Goal: Task Accomplishment & Management: Complete application form

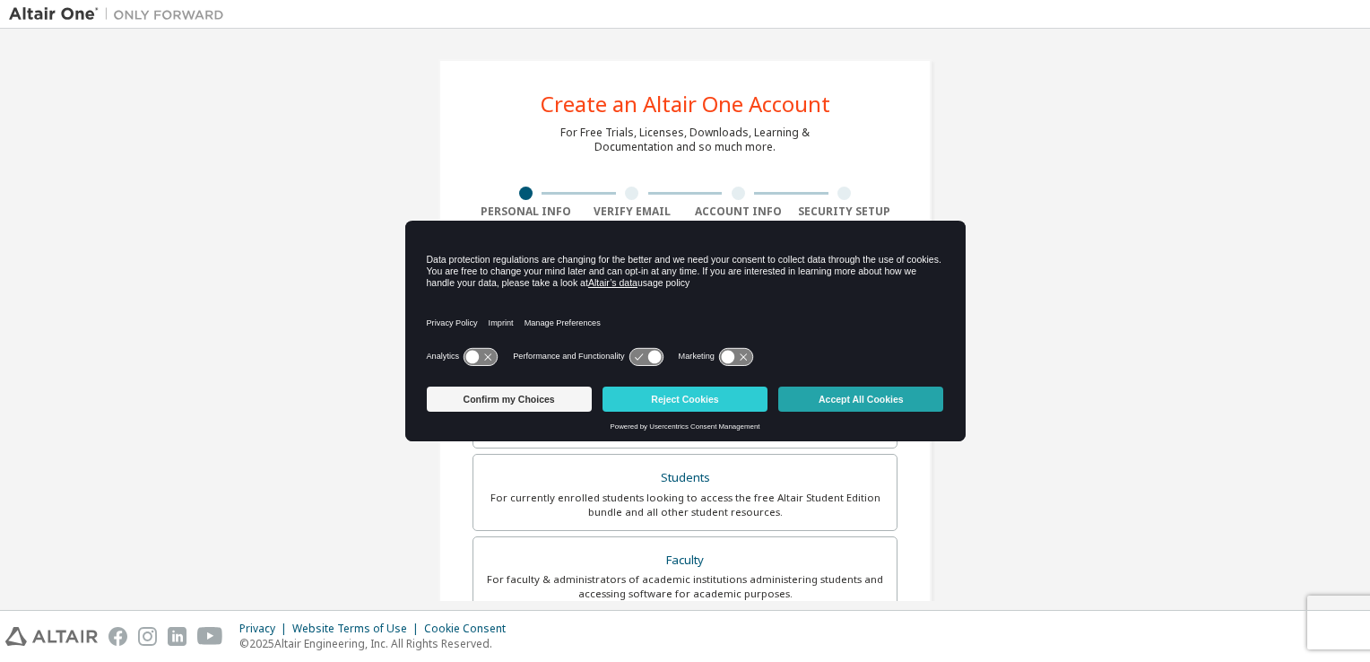
click at [860, 401] on button "Accept All Cookies" at bounding box center [860, 399] width 165 height 25
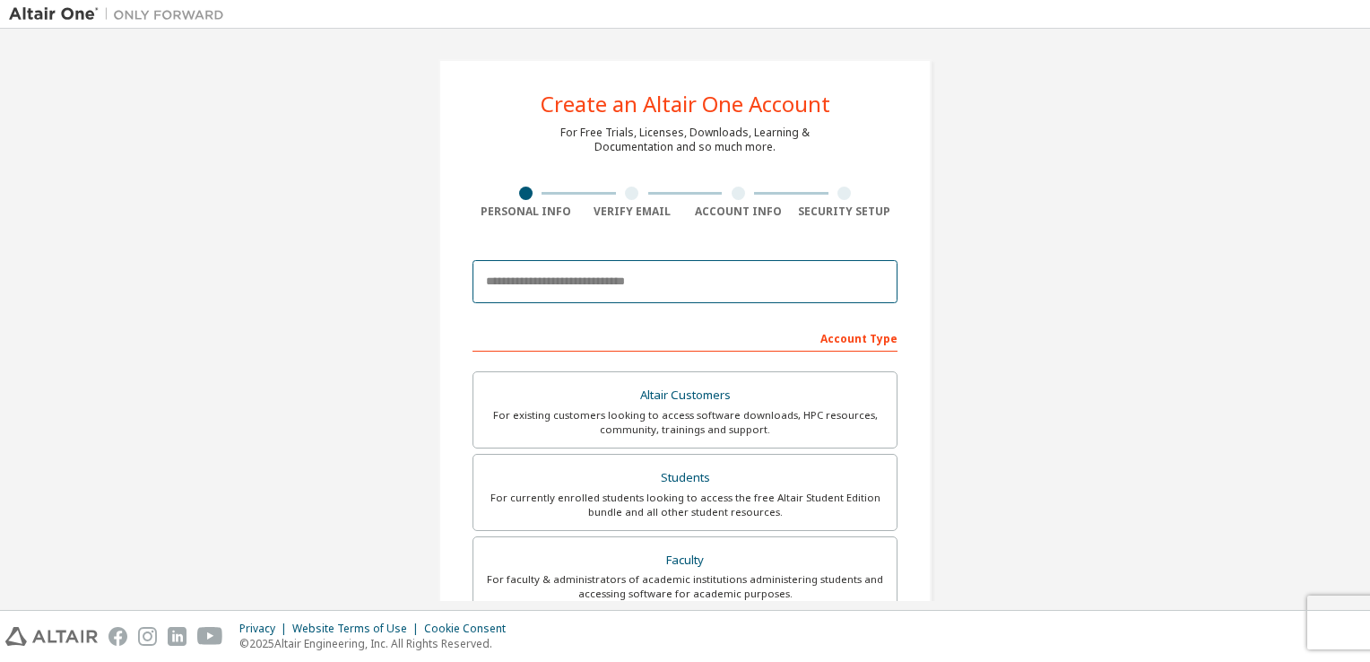
click at [577, 277] on input "email" at bounding box center [685, 281] width 425 height 43
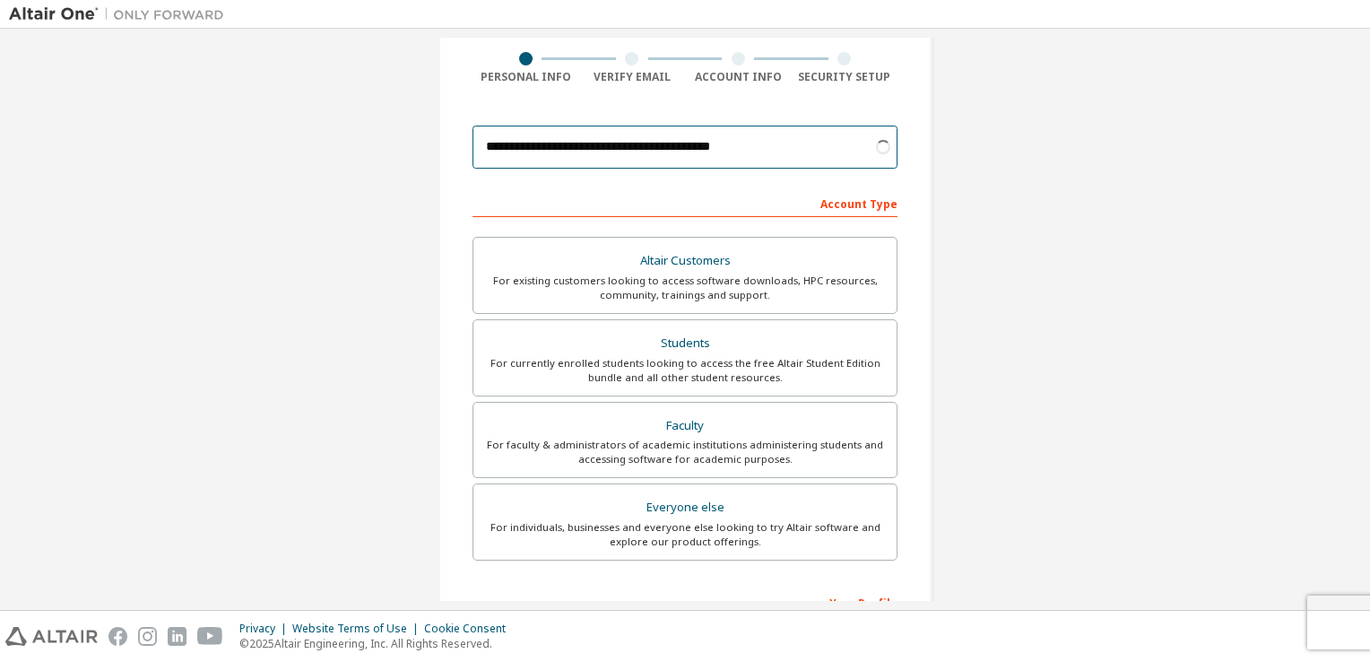
scroll to position [135, 0]
type input "**********"
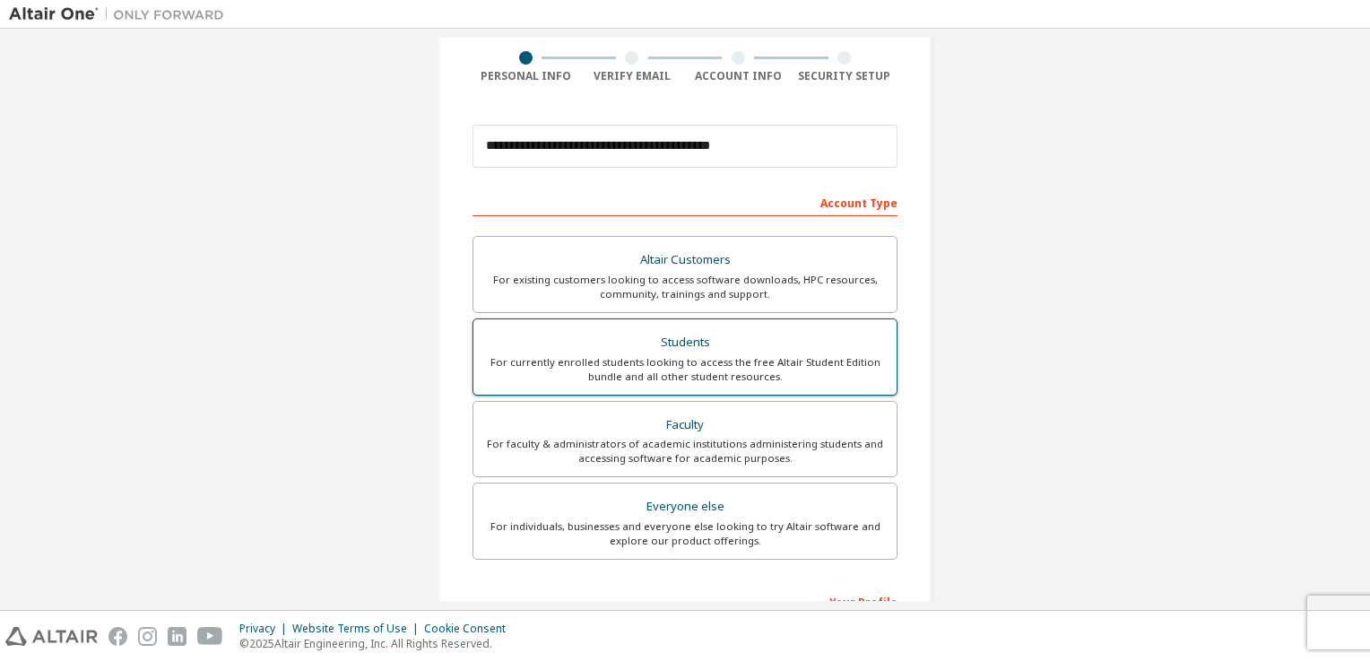
click at [601, 372] on div "For currently enrolled students looking to access the free Altair Student Editi…" at bounding box center [685, 369] width 402 height 29
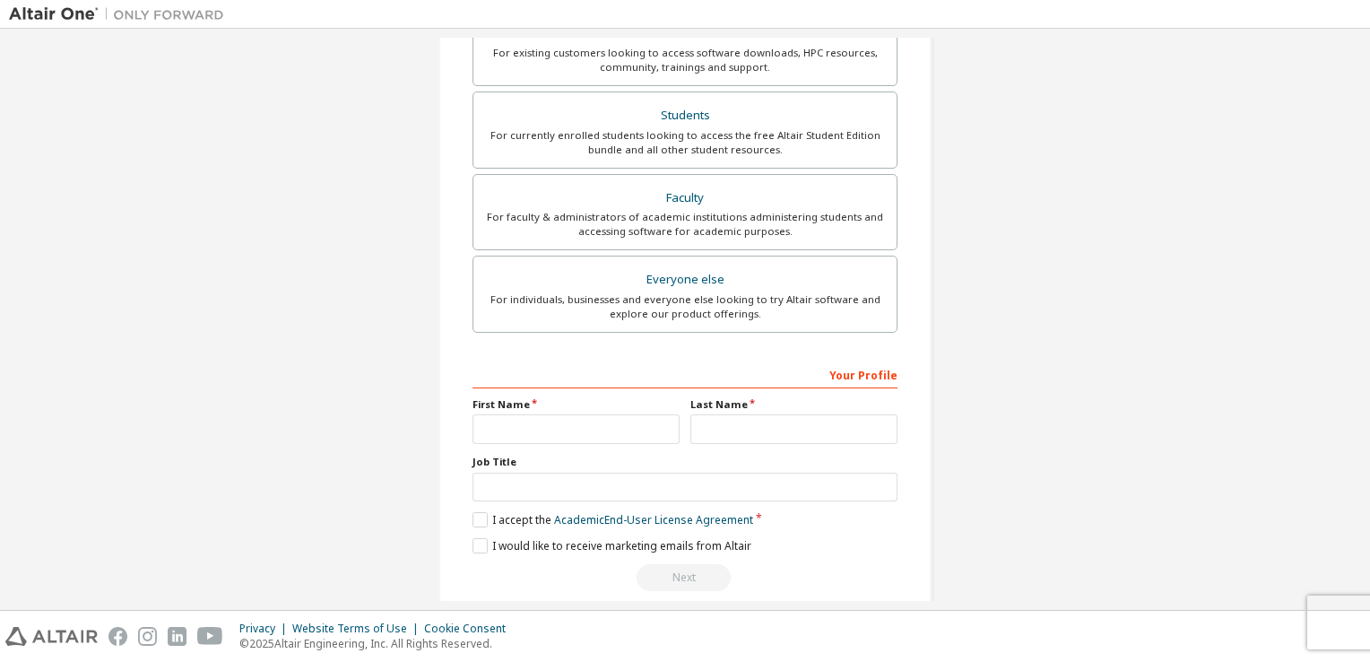
scroll to position [362, 0]
click at [574, 427] on input "text" at bounding box center [576, 429] width 207 height 30
type input "**********"
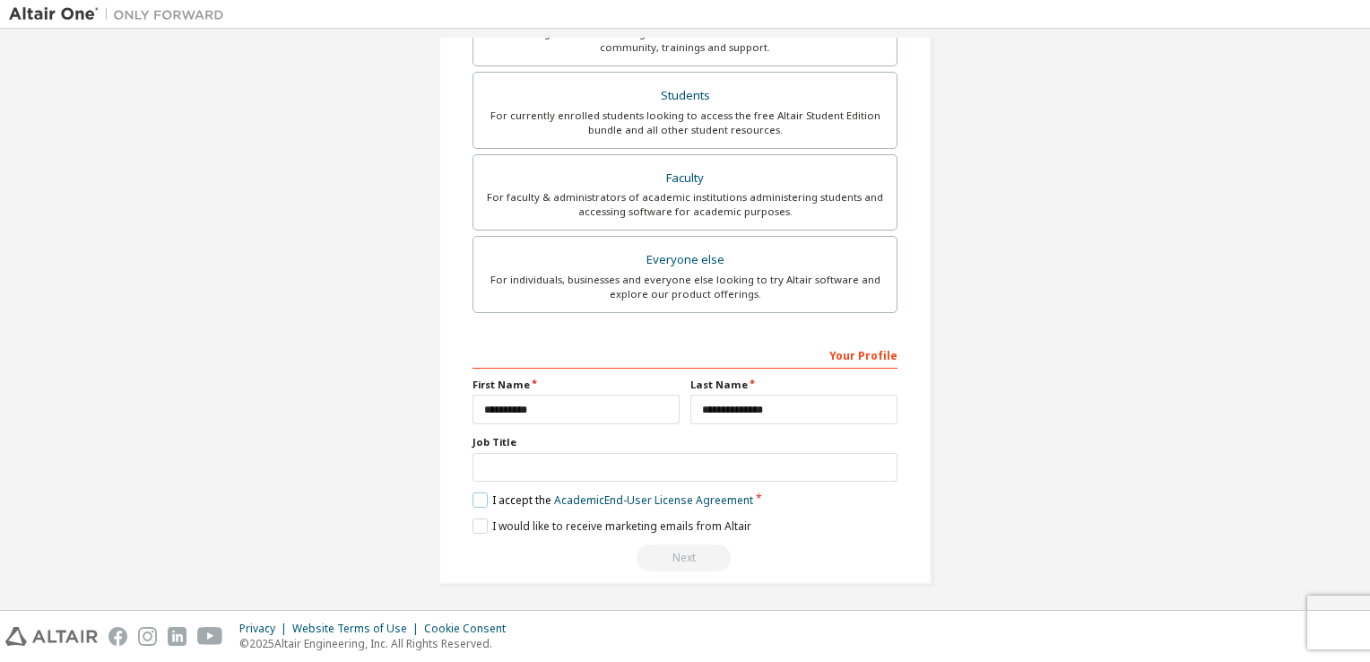
click at [480, 492] on label "I accept the Academic End-User License Agreement" at bounding box center [613, 499] width 281 height 15
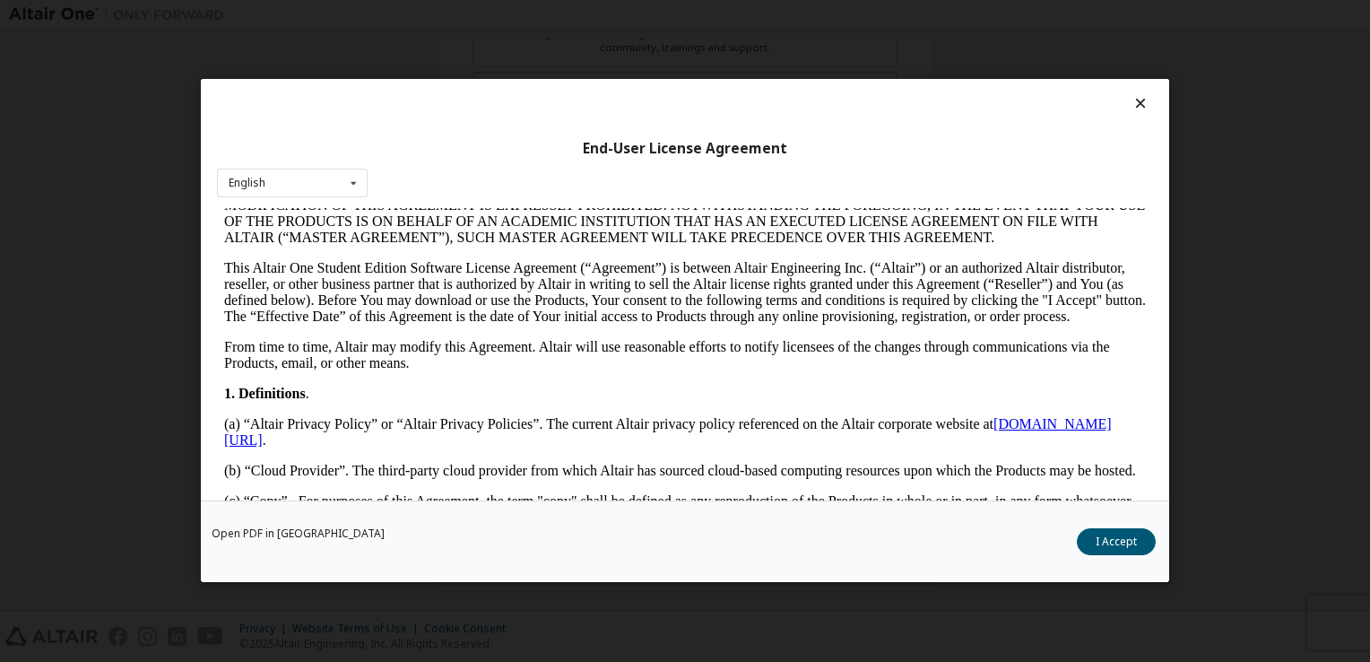
scroll to position [194, 0]
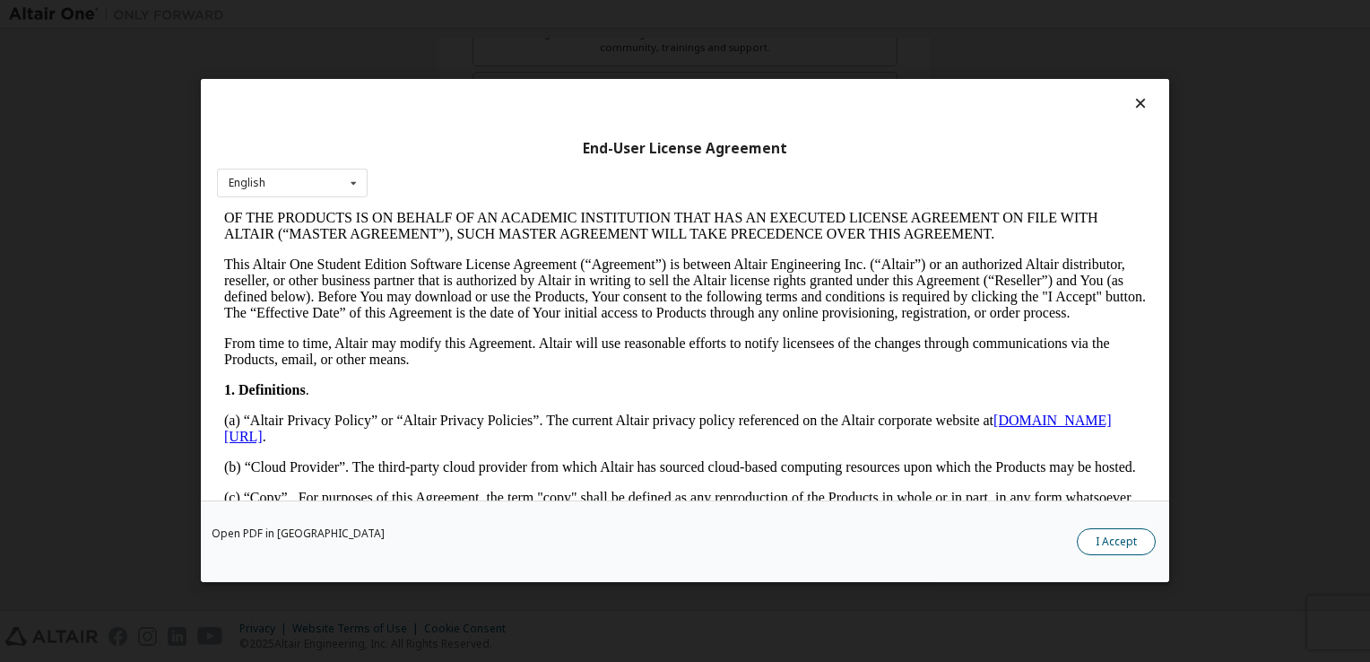
click at [1132, 535] on button "I Accept" at bounding box center [1116, 542] width 79 height 27
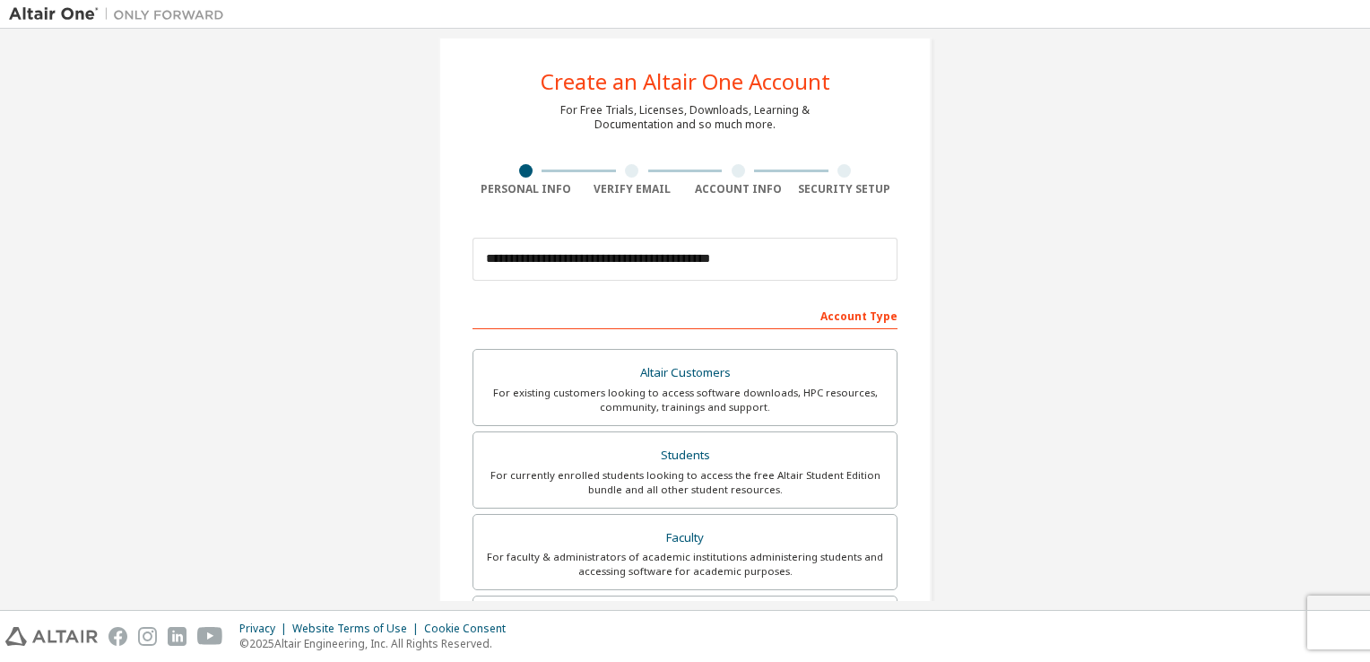
scroll to position [382, 0]
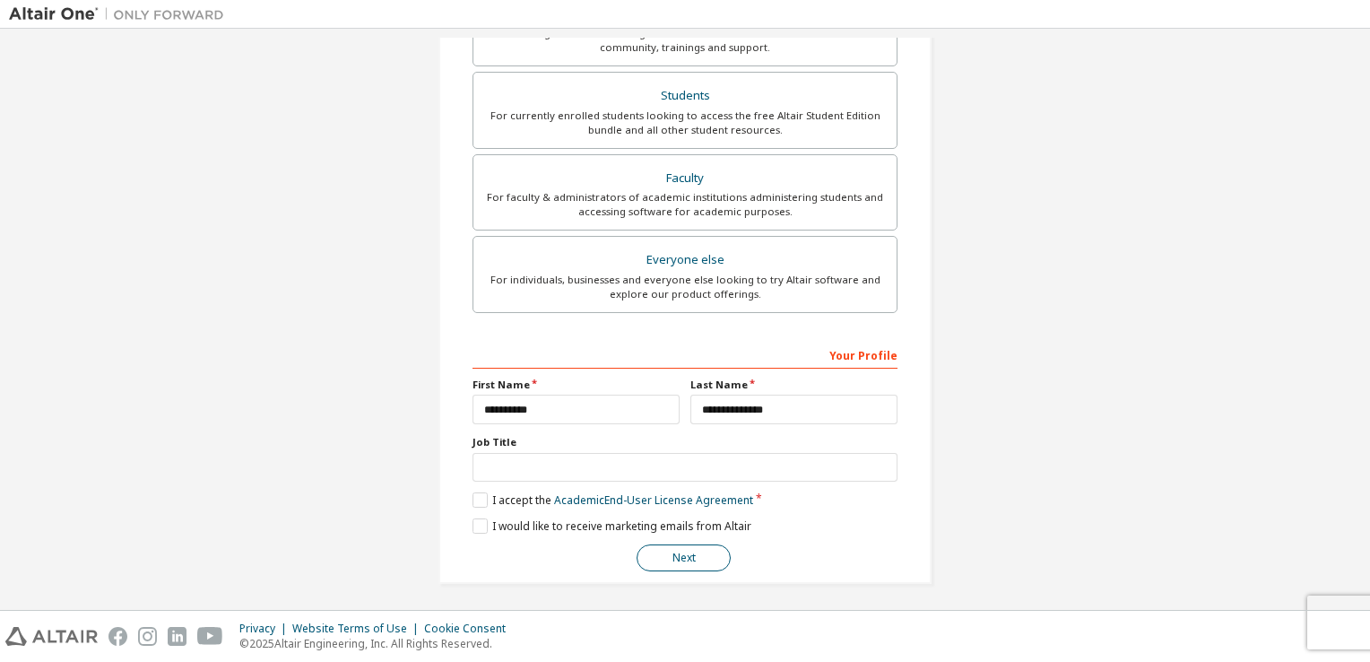
click at [692, 554] on button "Next" at bounding box center [684, 557] width 94 height 27
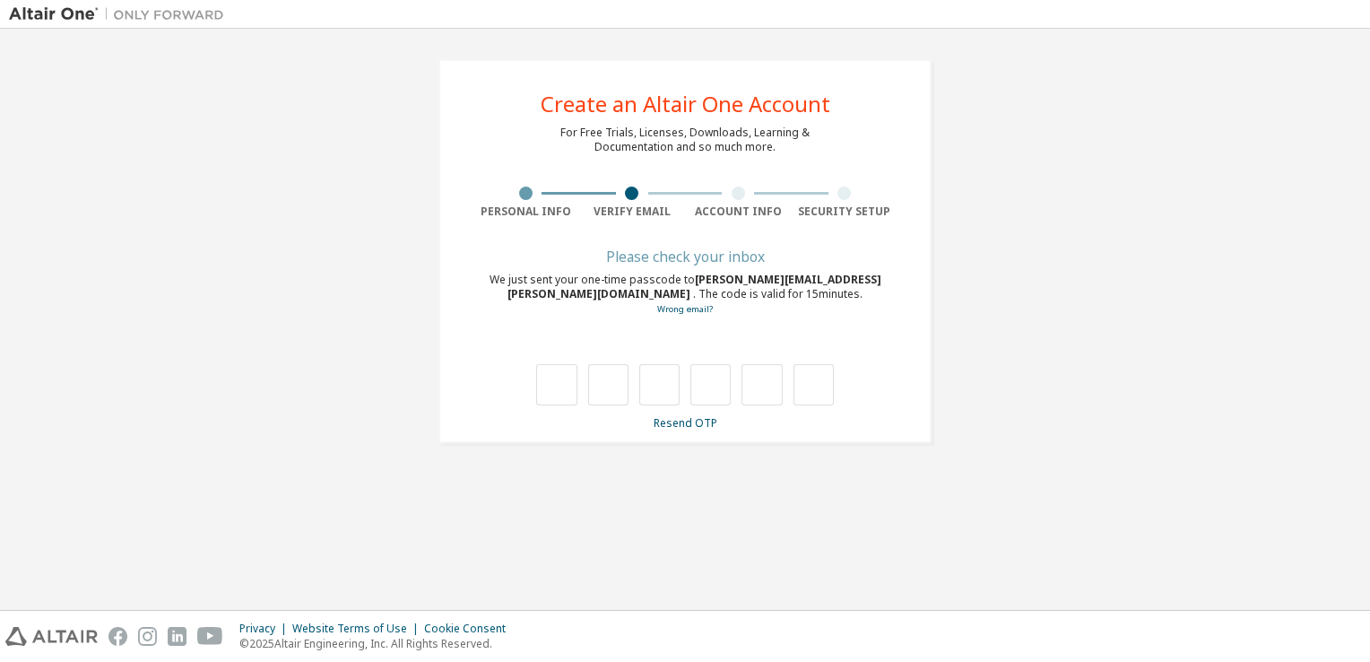
type input "*"
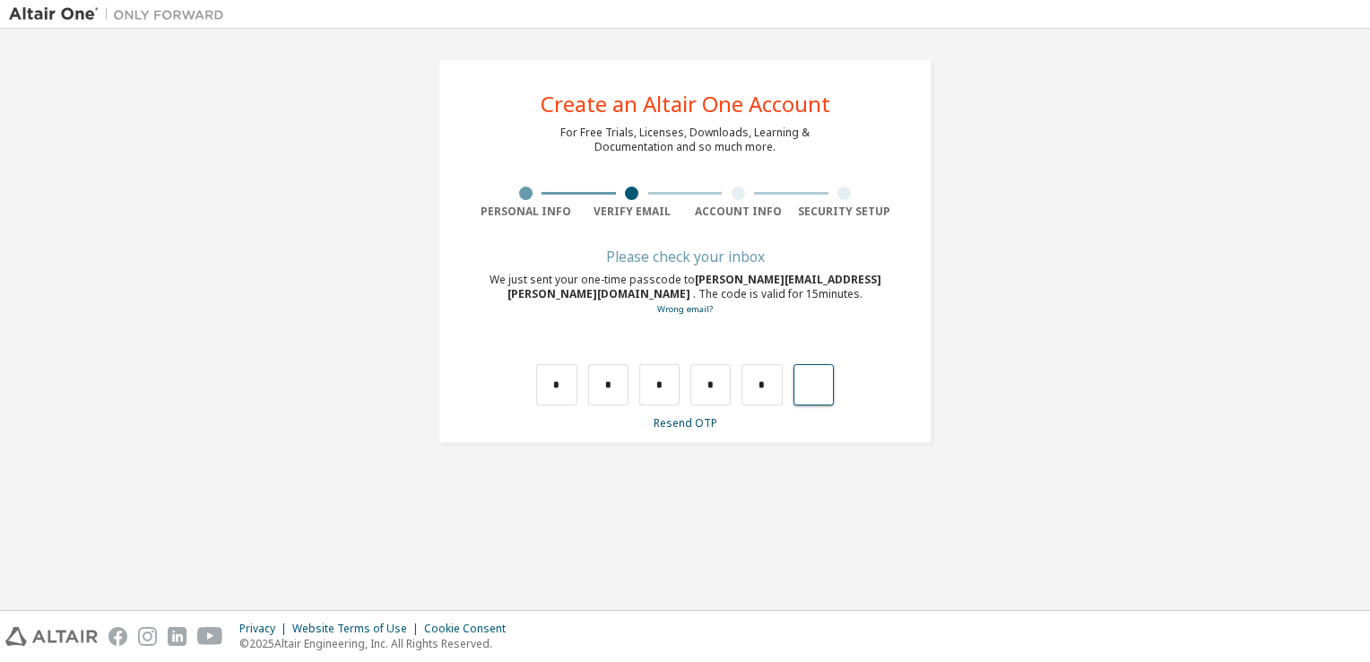
type input "*"
